Goal: Task Accomplishment & Management: Complete application form

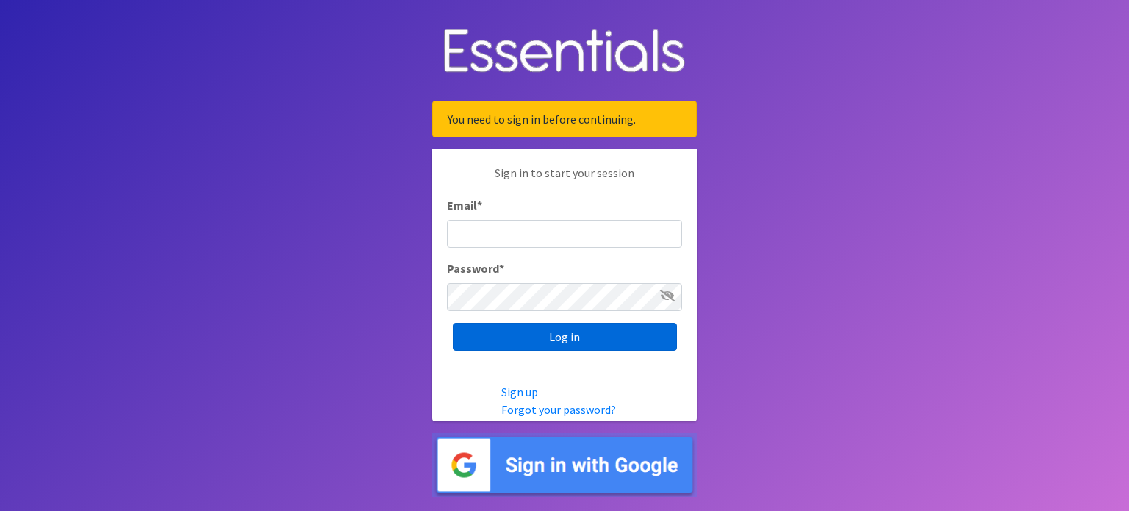
type input "[EMAIL_ADDRESS][DOMAIN_NAME]"
click at [538, 342] on input "Log in" at bounding box center [565, 337] width 224 height 28
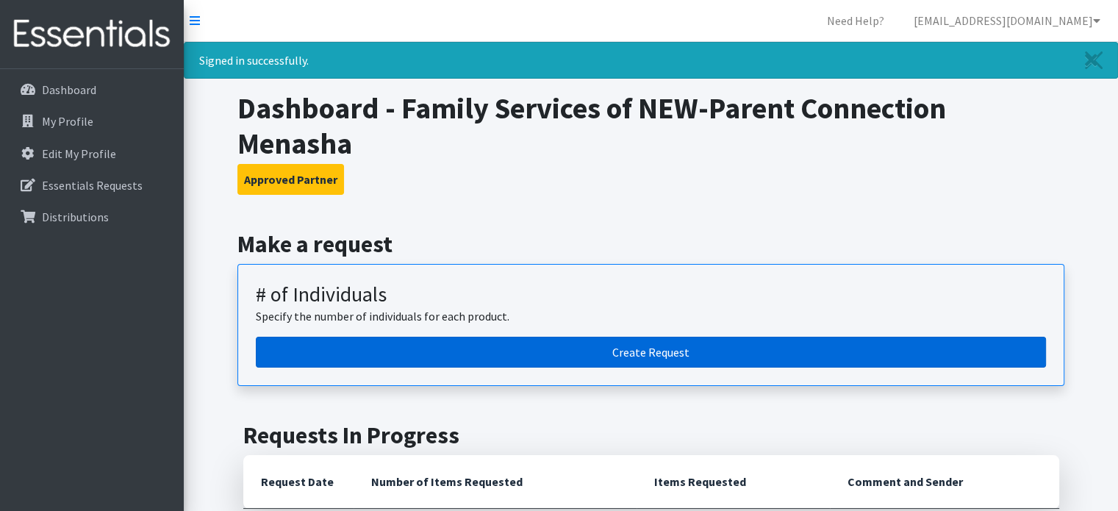
click at [638, 340] on link "Create Request" at bounding box center [651, 352] width 790 height 31
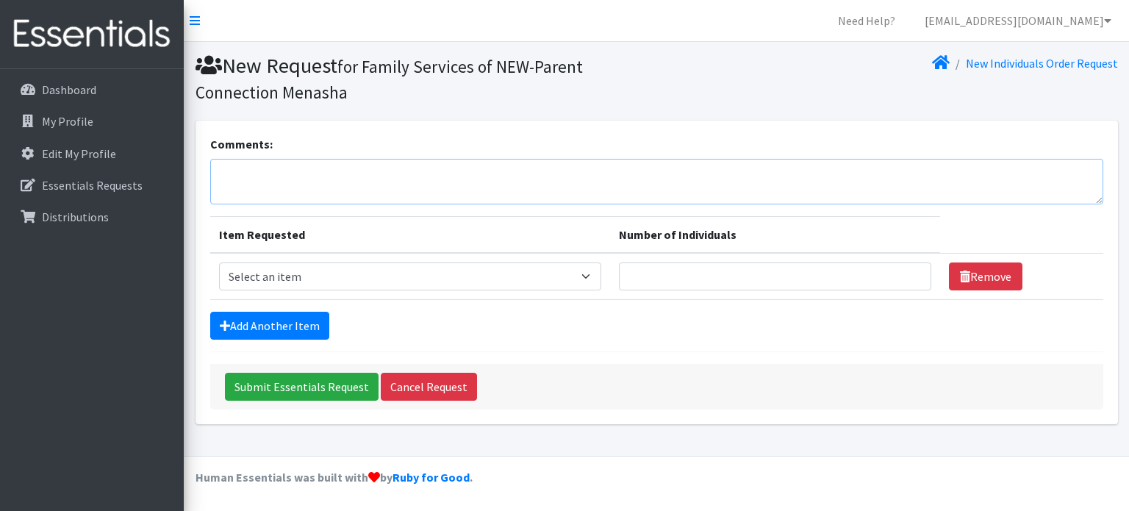
click at [431, 183] on textarea "Comments:" at bounding box center [656, 182] width 893 height 46
type textarea "Wipes for 55 children, if available"
click at [334, 271] on select "Select an item (Newborn) (Preemie) (Size 1) (Size 2) (Size 3) (Size 4) (Size 5)…" at bounding box center [410, 276] width 383 height 28
select select "14509"
click at [219, 262] on select "Select an item (Newborn) (Preemie) (Size 1) (Size 2) (Size 3) (Size 4) (Size 5)…" at bounding box center [410, 276] width 383 height 28
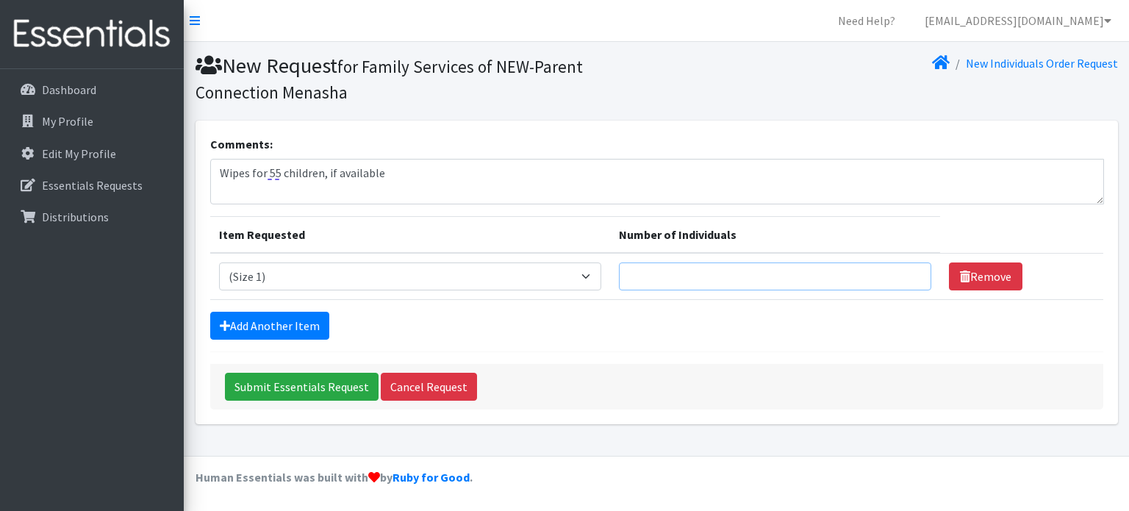
click at [713, 284] on input "Number of Individuals" at bounding box center [775, 276] width 312 height 28
drag, startPoint x: 635, startPoint y: 278, endPoint x: 503, endPoint y: 286, distance: 131.7
click at [530, 281] on tr "Item Requested Select an item (Newborn) (Preemie) (Size 1) (Size 2) (Size 3) (S…" at bounding box center [656, 276] width 893 height 47
type input "8"
click at [288, 321] on link "Add Another Item" at bounding box center [269, 326] width 119 height 28
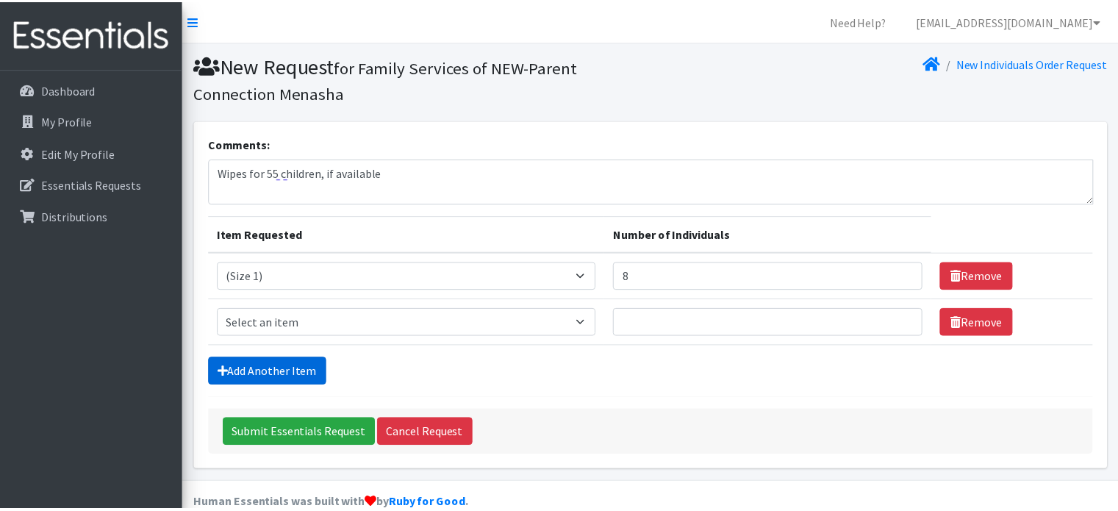
scroll to position [24, 0]
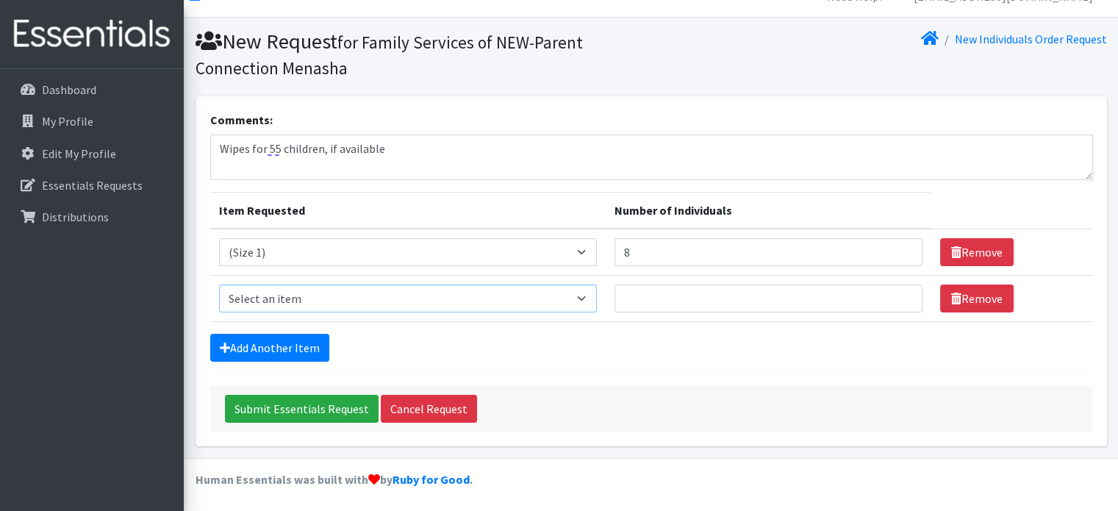
click at [516, 302] on select "Select an item (Newborn) (Preemie) (Size 1) (Size 2) (Size 3) (Size 4) (Size 5)…" at bounding box center [408, 298] width 378 height 28
select select "14510"
click at [219, 284] on select "Select an item (Newborn) (Preemie) (Size 1) (Size 2) (Size 3) (Size 4) (Size 5)…" at bounding box center [408, 298] width 378 height 28
click at [655, 295] on input "Number of Individuals" at bounding box center [768, 298] width 308 height 28
type input "8"
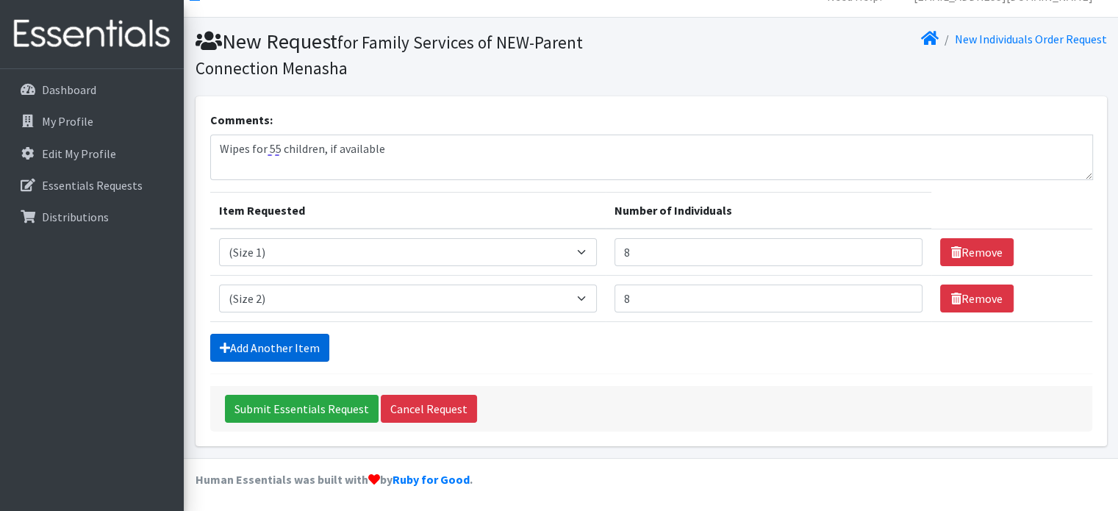
drag, startPoint x: 308, startPoint y: 342, endPoint x: 310, endPoint y: 335, distance: 7.7
click at [309, 342] on link "Add Another Item" at bounding box center [269, 348] width 119 height 28
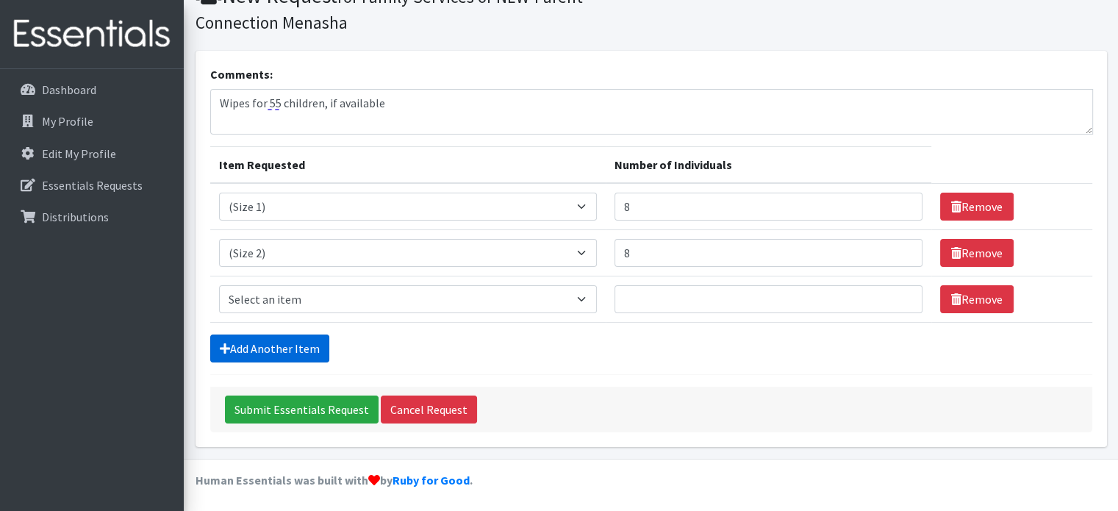
scroll to position [71, 0]
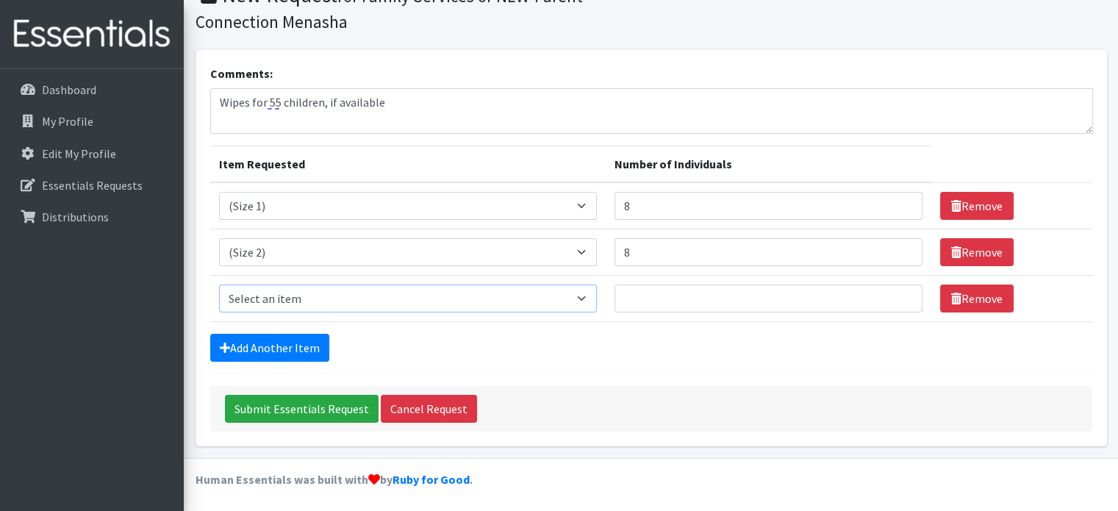
click at [287, 300] on select "Select an item (Newborn) (Preemie) (Size 1) (Size 2) (Size 3) (Size 4) (Size 5)…" at bounding box center [408, 298] width 378 height 28
select select "14507"
click at [219, 284] on select "Select an item (Newborn) (Preemie) (Size 1) (Size 2) (Size 3) (Size 4) (Size 5)…" at bounding box center [408, 298] width 378 height 28
click at [692, 303] on input "Number of Individuals" at bounding box center [768, 298] width 308 height 28
type input "16"
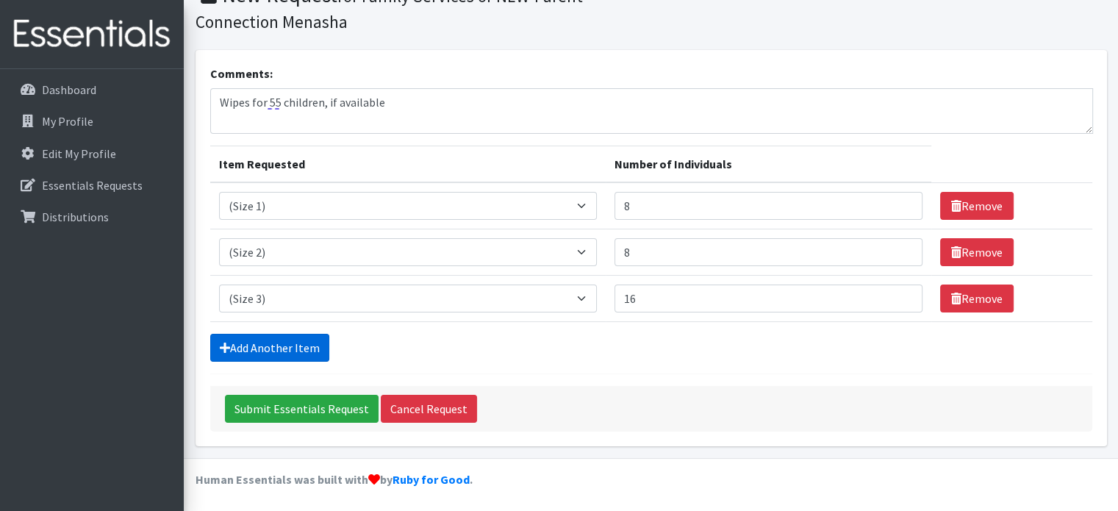
click at [247, 345] on link "Add Another Item" at bounding box center [269, 348] width 119 height 28
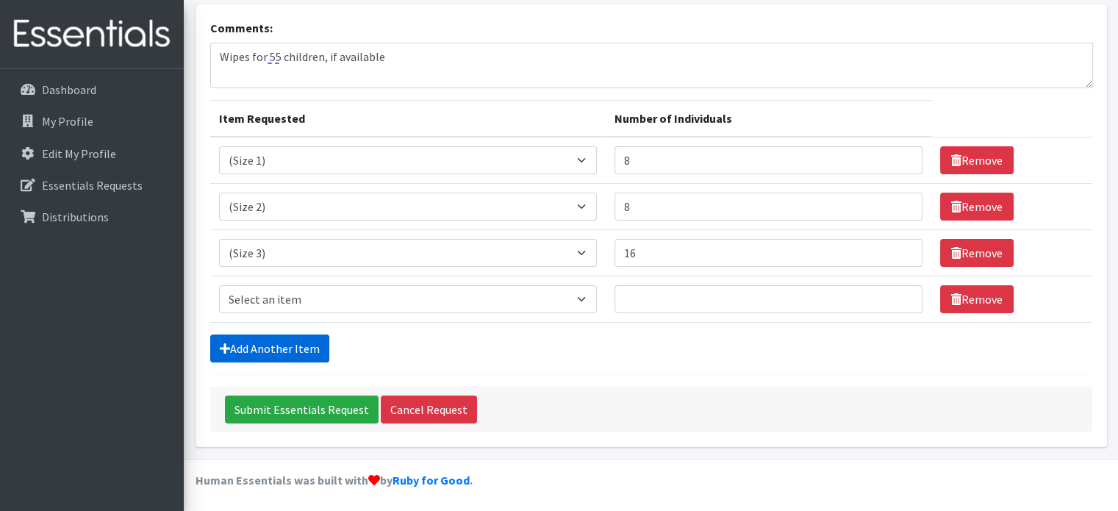
scroll to position [117, 0]
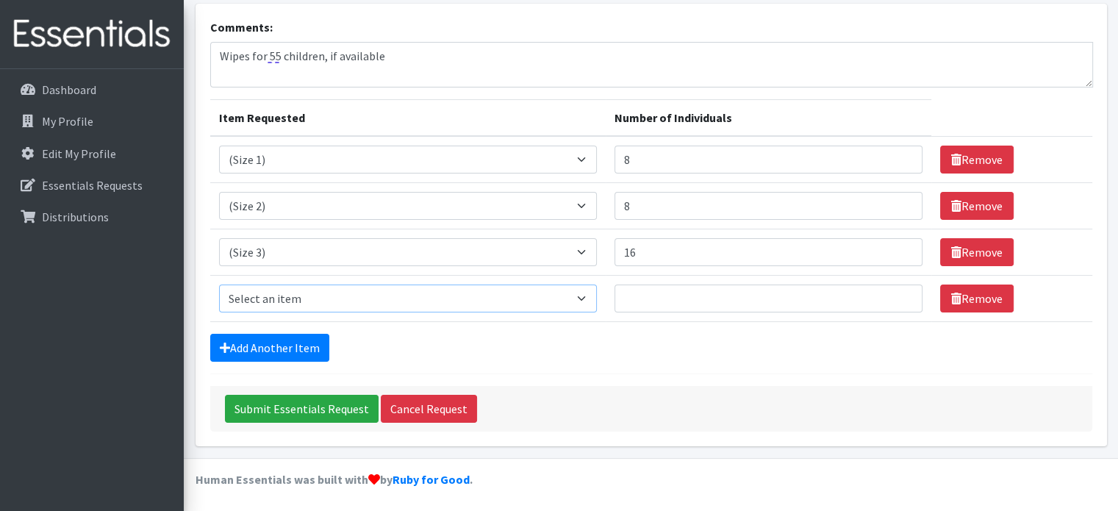
click at [314, 294] on select "Select an item (Newborn) (Preemie) (Size 1) (Size 2) (Size 3) (Size 4) (Size 5)…" at bounding box center [408, 298] width 378 height 28
select select "14512"
click at [219, 284] on select "Select an item (Newborn) (Preemie) (Size 1) (Size 2) (Size 3) (Size 4) (Size 5)…" at bounding box center [408, 298] width 378 height 28
click at [702, 302] on input "Number of Individuals" at bounding box center [768, 298] width 308 height 28
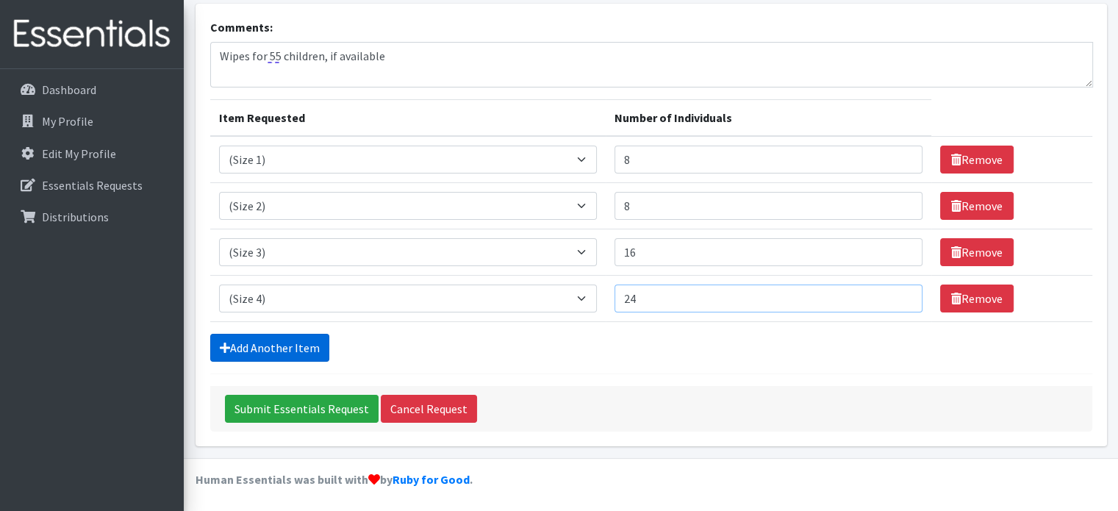
type input "24"
click at [243, 350] on link "Add Another Item" at bounding box center [269, 348] width 119 height 28
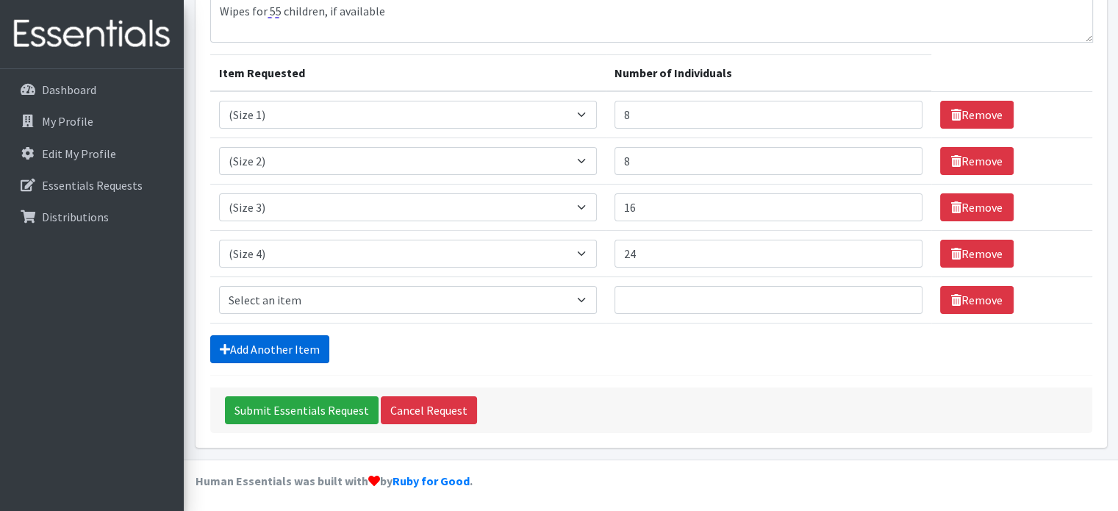
scroll to position [162, 0]
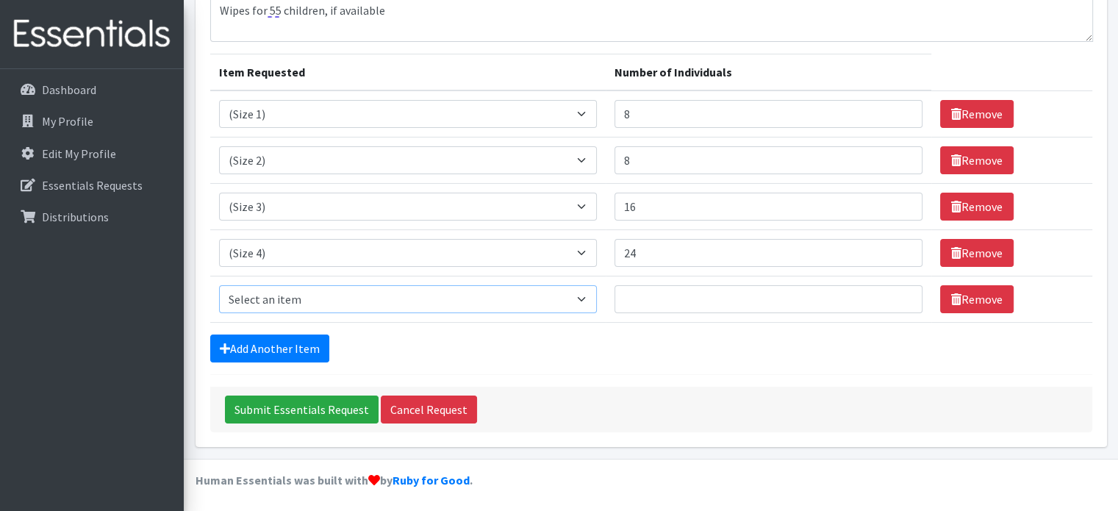
click at [377, 302] on select "Select an item (Newborn) (Preemie) (Size 1) (Size 2) (Size 3) (Size 4) (Size 5)…" at bounding box center [408, 299] width 378 height 28
select select "14488"
click at [219, 285] on select "Select an item (Newborn) (Preemie) (Size 1) (Size 2) (Size 3) (Size 4) (Size 5)…" at bounding box center [408, 299] width 378 height 28
click at [747, 295] on input "Number of Individuals" at bounding box center [768, 299] width 308 height 28
drag, startPoint x: 587, startPoint y: 252, endPoint x: 553, endPoint y: 252, distance: 33.8
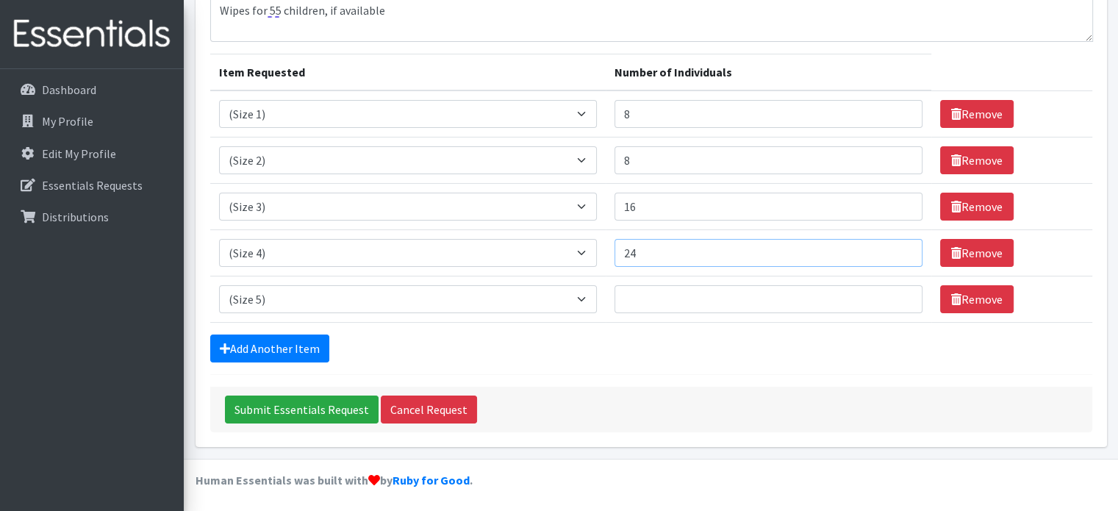
click at [553, 252] on tr "Item Requested Select an item (Newborn) (Preemie) (Size 1) (Size 2) (Size 3) (S…" at bounding box center [651, 253] width 882 height 46
type input "20"
click at [727, 306] on input "Number of Individuals" at bounding box center [768, 299] width 308 height 28
type input "24"
drag, startPoint x: 270, startPoint y: 340, endPoint x: 278, endPoint y: 340, distance: 8.1
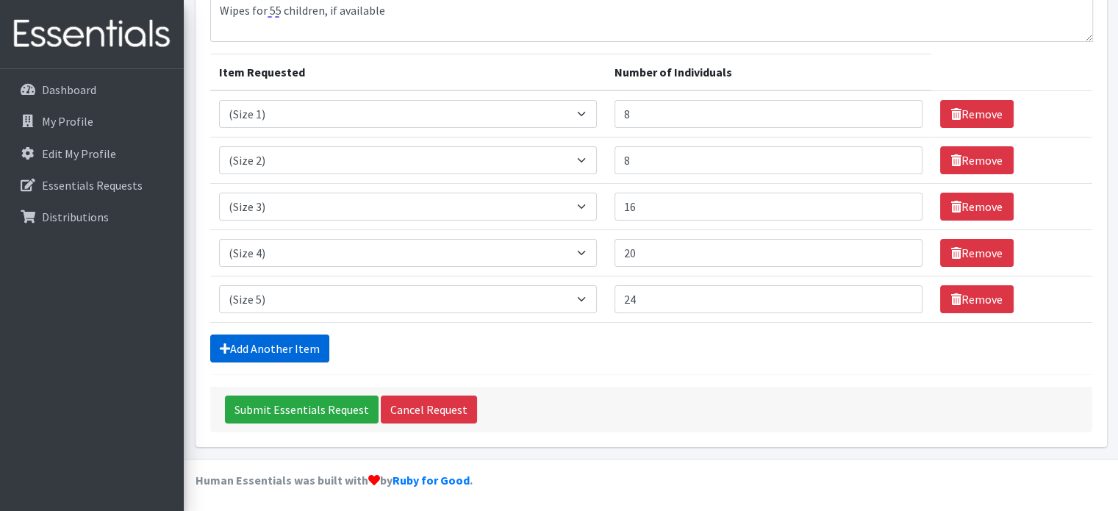
click at [270, 340] on link "Add Another Item" at bounding box center [269, 348] width 119 height 28
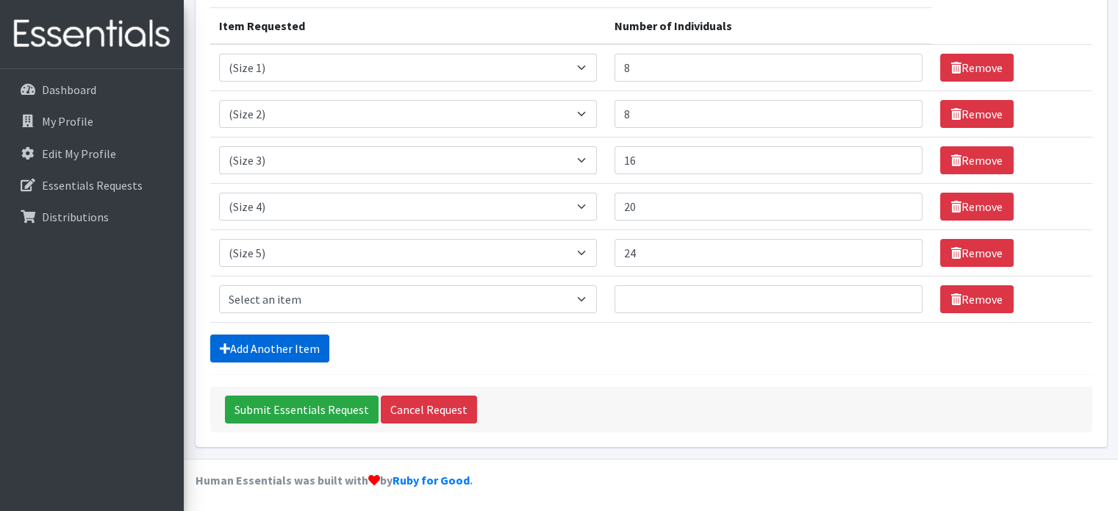
scroll to position [209, 0]
click at [530, 292] on select "Select an item (Newborn) (Preemie) (Size 1) (Size 2) (Size 3) (Size 4) (Size 5)…" at bounding box center [408, 299] width 378 height 28
select select "14491"
click at [219, 285] on select "Select an item (Newborn) (Preemie) (Size 1) (Size 2) (Size 3) (Size 4) (Size 5)…" at bounding box center [408, 299] width 378 height 28
click at [656, 299] on input "Number of Individuals" at bounding box center [768, 299] width 308 height 28
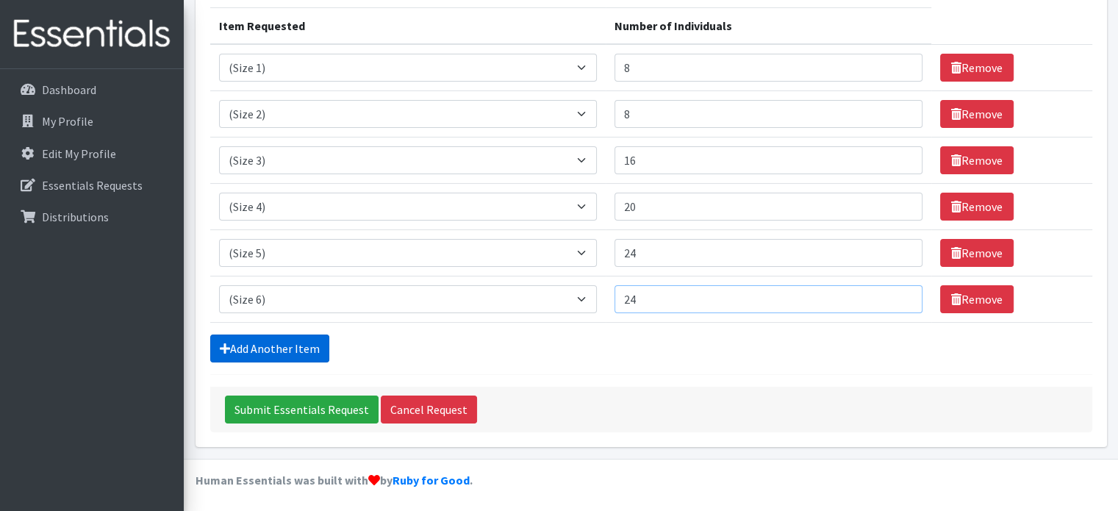
type input "24"
click at [267, 343] on link "Add Another Item" at bounding box center [269, 348] width 119 height 28
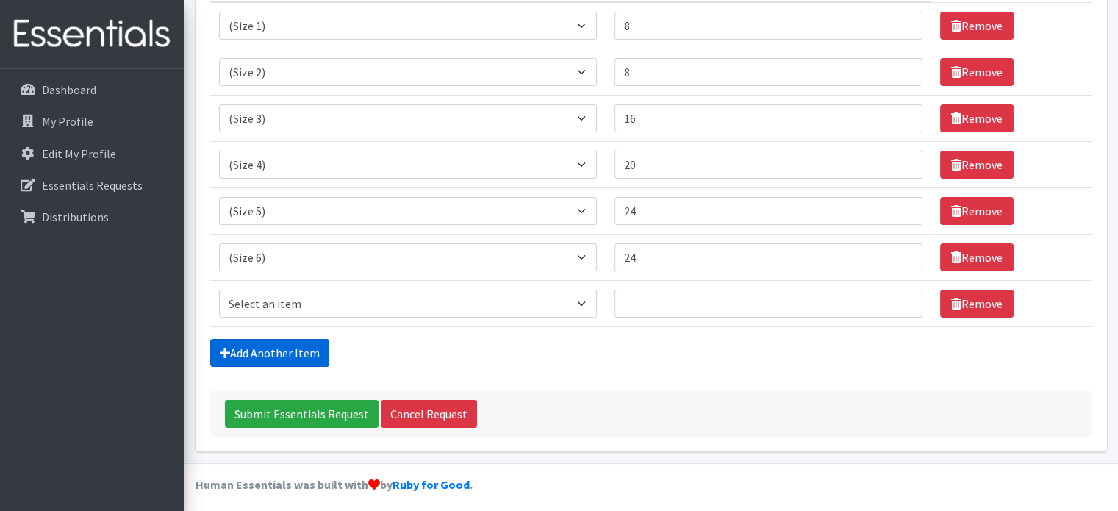
scroll to position [255, 0]
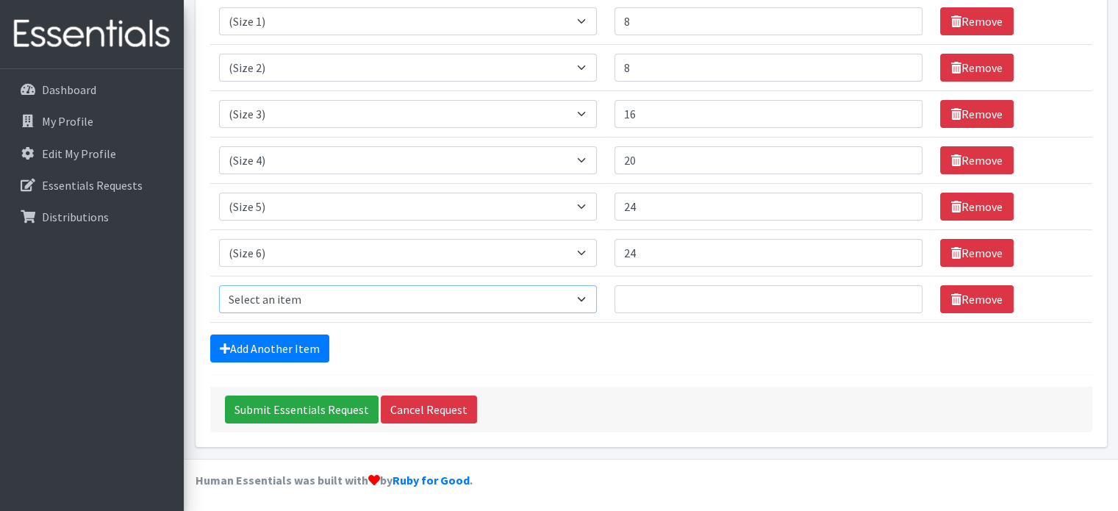
click at [306, 298] on select "Select an item (Newborn) (Preemie) (Size 1) (Size 2) (Size 3) (Size 4) (Size 5)…" at bounding box center [408, 299] width 378 height 28
select select "14495"
click at [219, 285] on select "Select an item (Newborn) (Preemie) (Size 1) (Size 2) (Size 3) (Size 4) (Size 5)…" at bounding box center [408, 299] width 378 height 28
click at [684, 299] on input "Number of Individuals" at bounding box center [768, 299] width 308 height 28
type input "16"
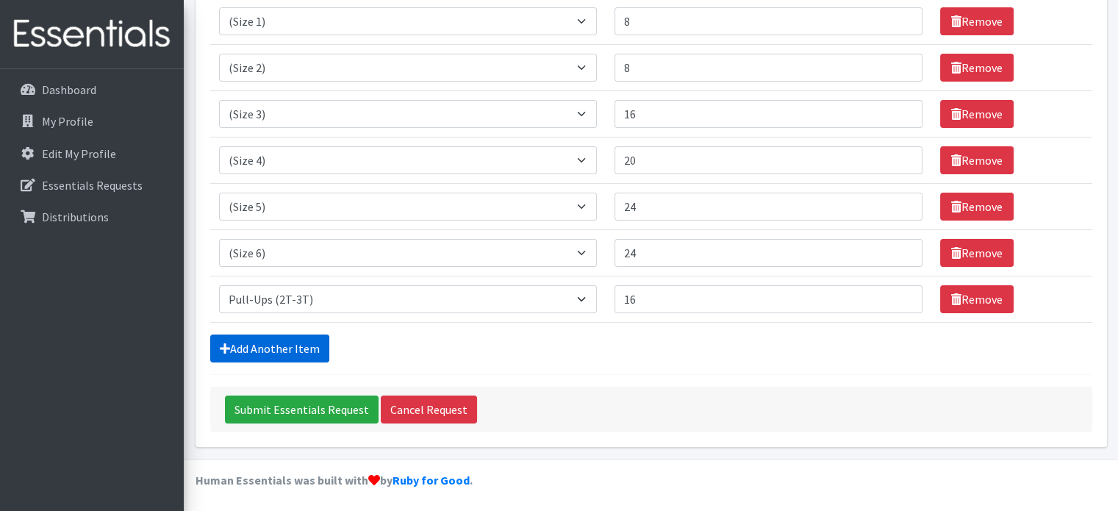
click at [291, 348] on link "Add Another Item" at bounding box center [269, 348] width 119 height 28
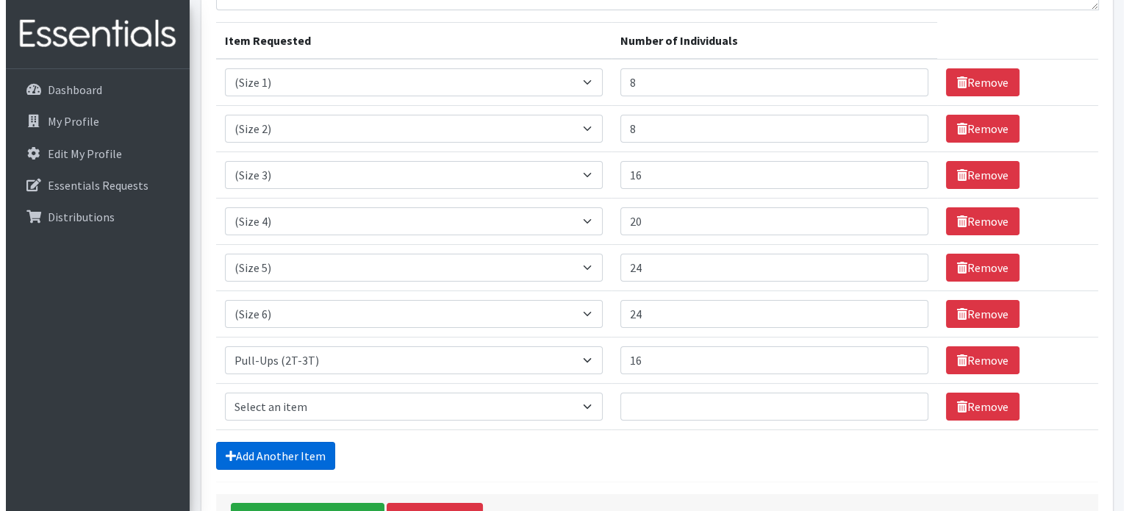
scroll to position [301, 0]
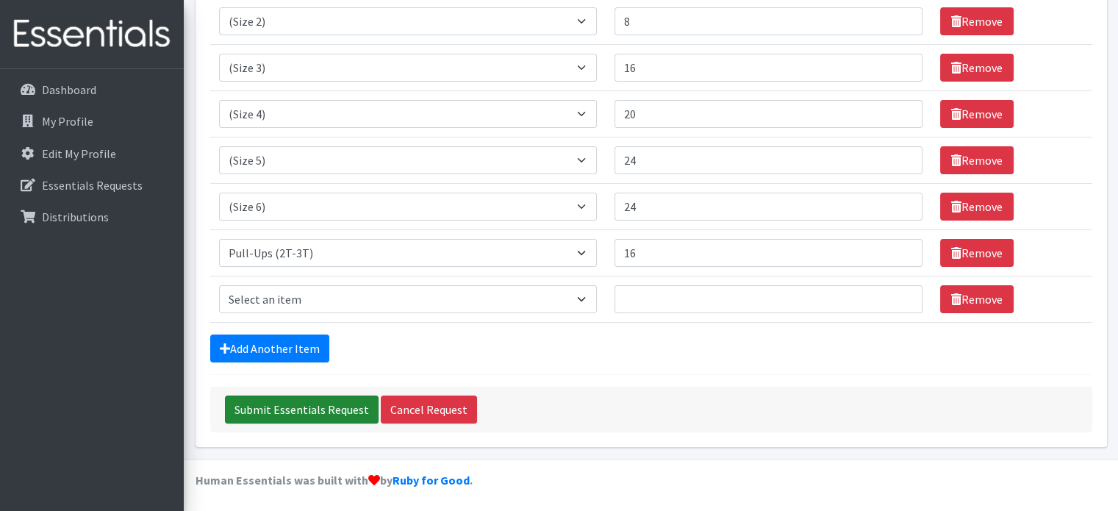
click at [296, 401] on input "Submit Essentials Request" at bounding box center [302, 409] width 154 height 28
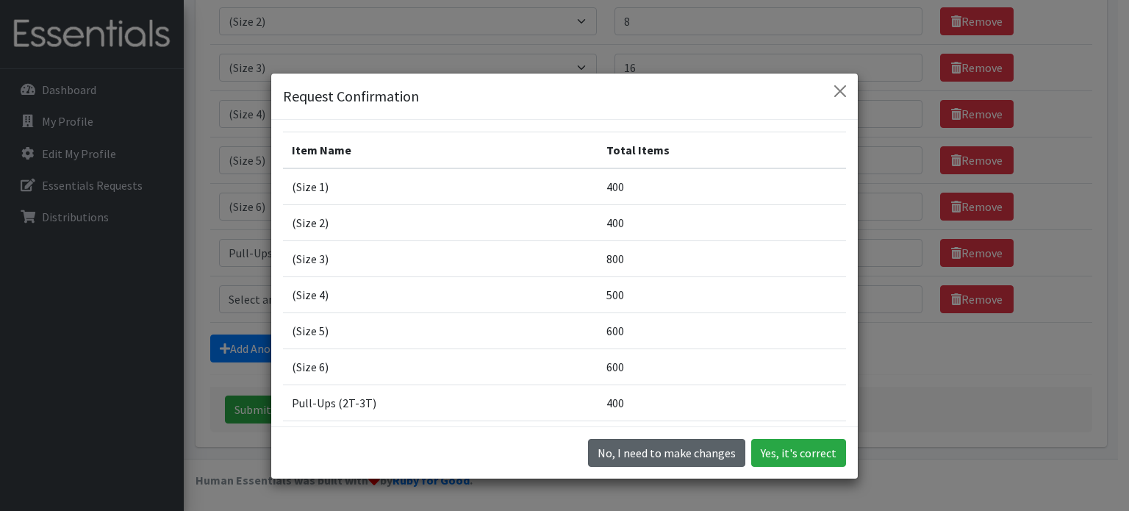
click at [658, 457] on button "No, I need to make changes" at bounding box center [666, 453] width 157 height 28
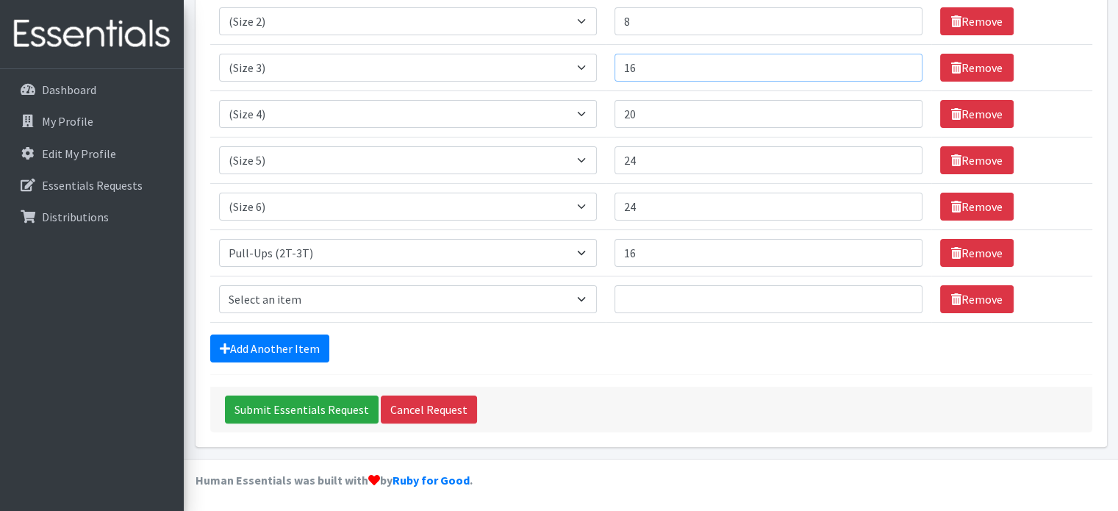
drag, startPoint x: 676, startPoint y: 73, endPoint x: 541, endPoint y: 70, distance: 135.2
click at [541, 70] on tr "Item Requested Select an item (Newborn) (Preemie) (Size 1) (Size 2) (Size 3) (S…" at bounding box center [651, 68] width 882 height 46
type input "12"
click at [318, 413] on input "Submit Essentials Request" at bounding box center [302, 409] width 154 height 28
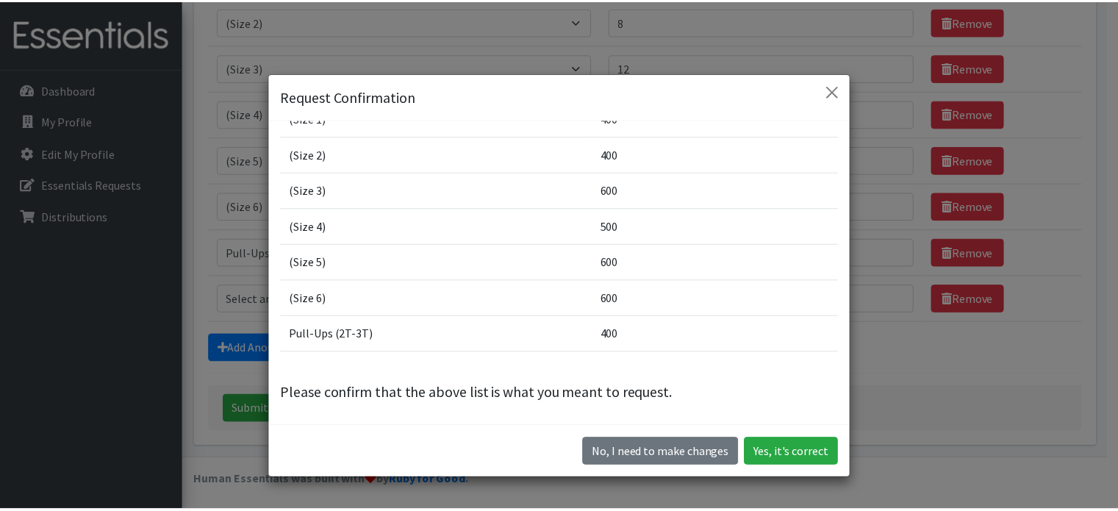
scroll to position [0, 0]
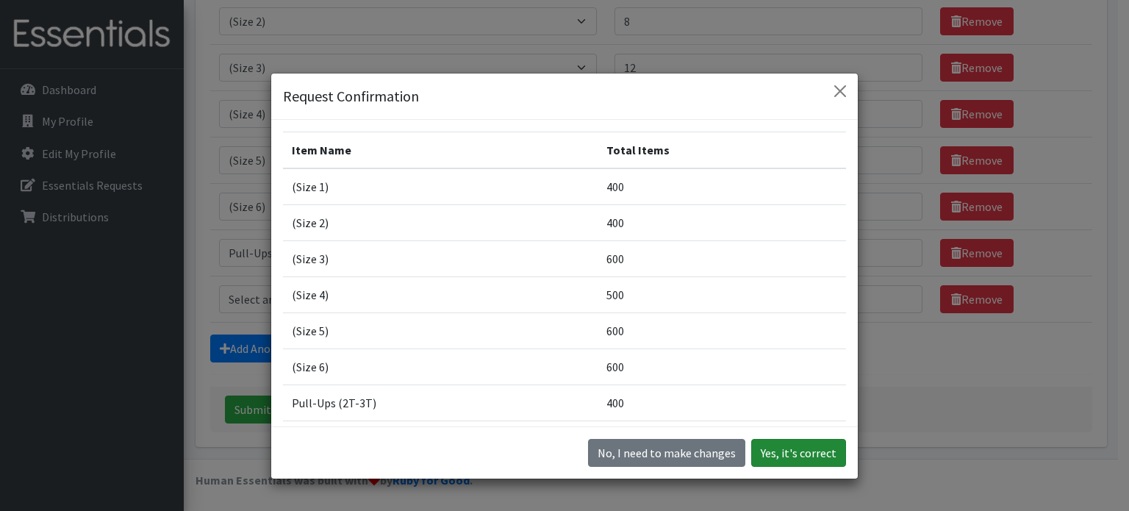
click at [787, 454] on button "Yes, it's correct" at bounding box center [798, 453] width 95 height 28
